Goal: Find specific page/section: Find specific page/section

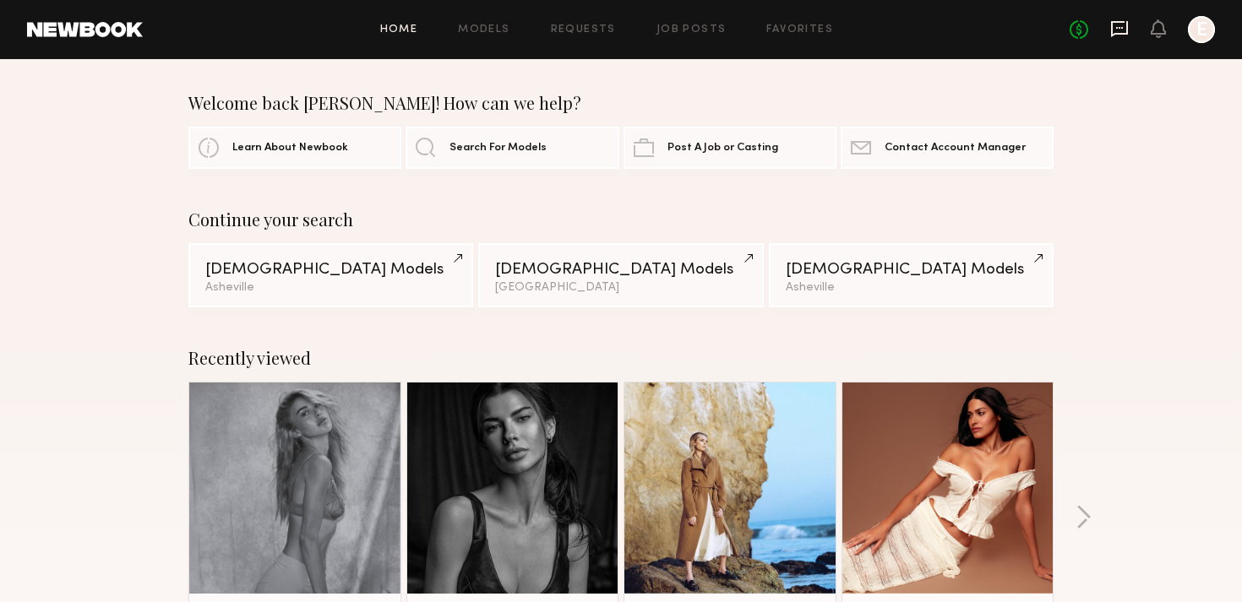
click at [1123, 32] on icon at bounding box center [1119, 29] width 17 height 16
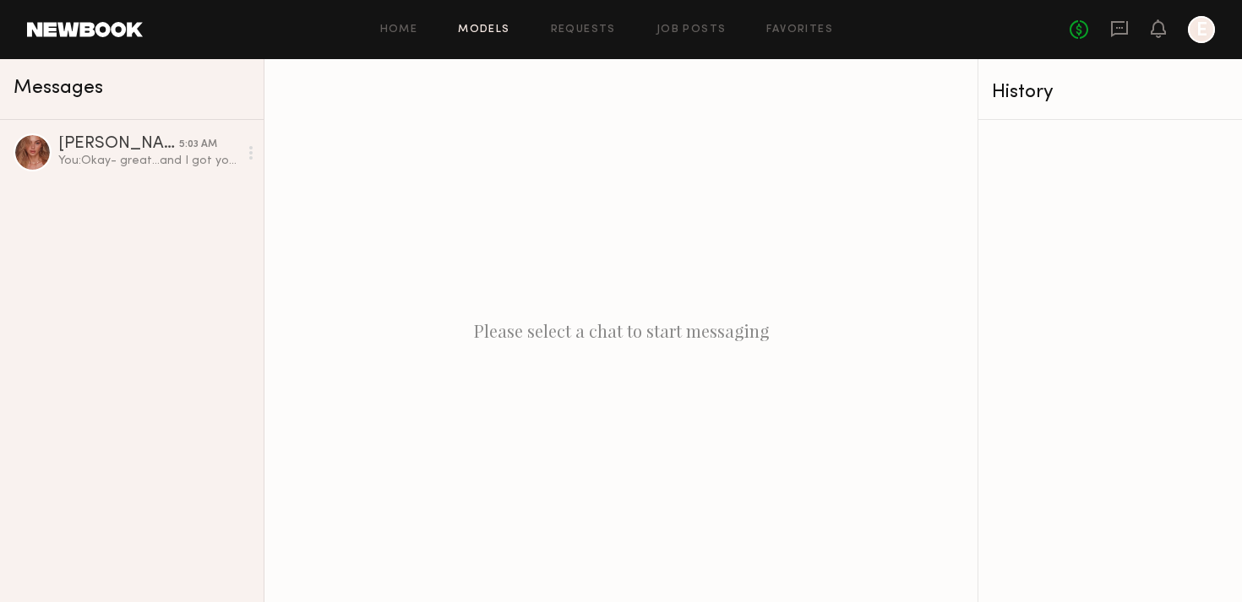
click at [508, 24] on link "Models" at bounding box center [484, 29] width 52 height 11
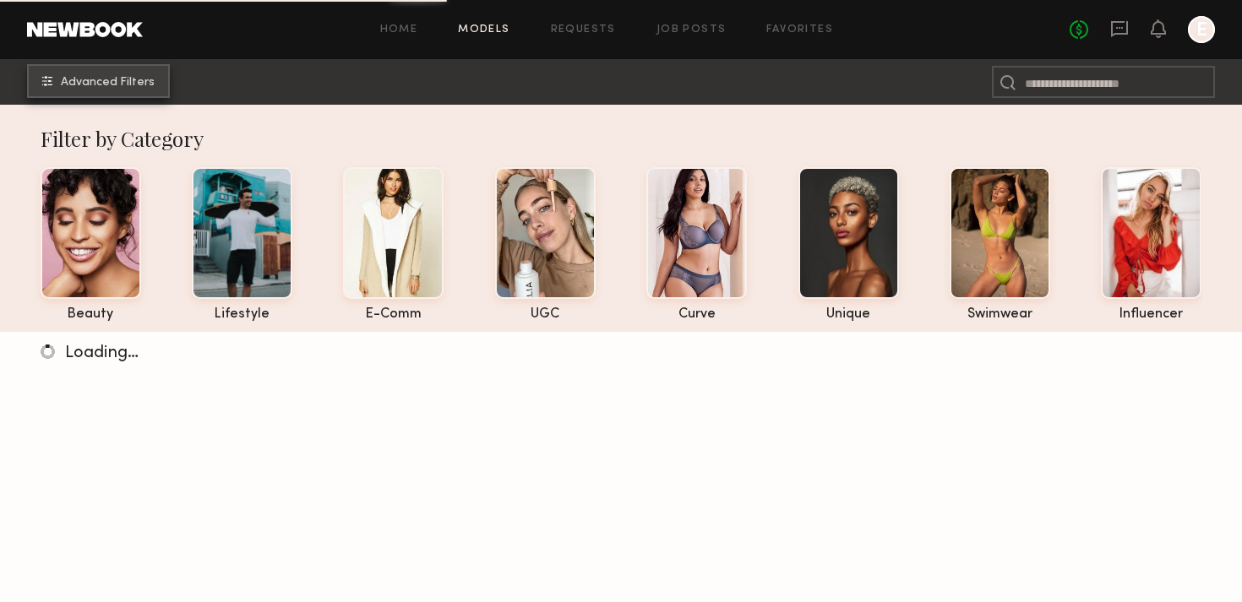
click at [122, 84] on span "Advanced Filters" at bounding box center [108, 83] width 94 height 12
